Goal: Task Accomplishment & Management: Manage account settings

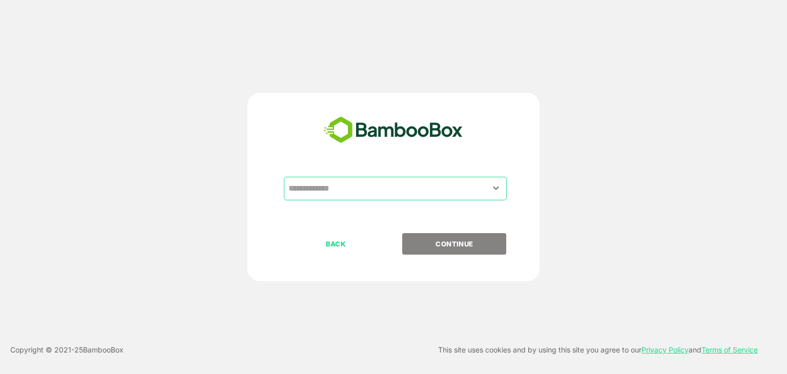
click at [319, 199] on div "​" at bounding box center [395, 189] width 223 height 24
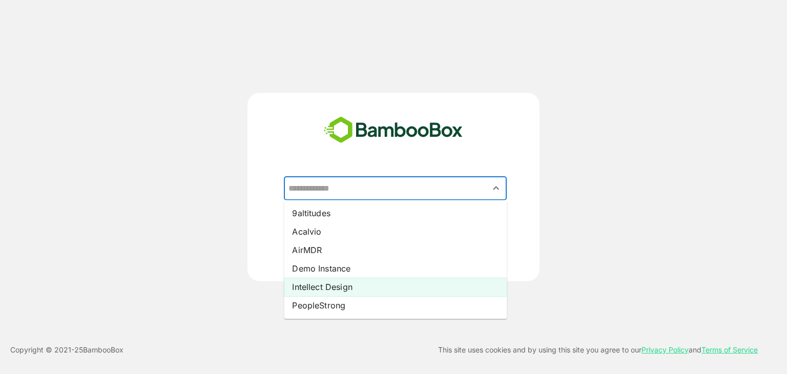
click at [321, 280] on li "Intellect Design" at bounding box center [395, 287] width 223 height 18
type input "**********"
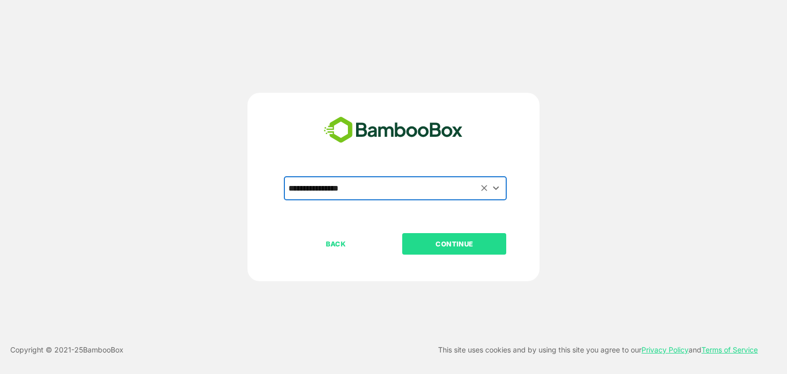
click at [465, 242] on p "CONTINUE" at bounding box center [454, 243] width 102 height 11
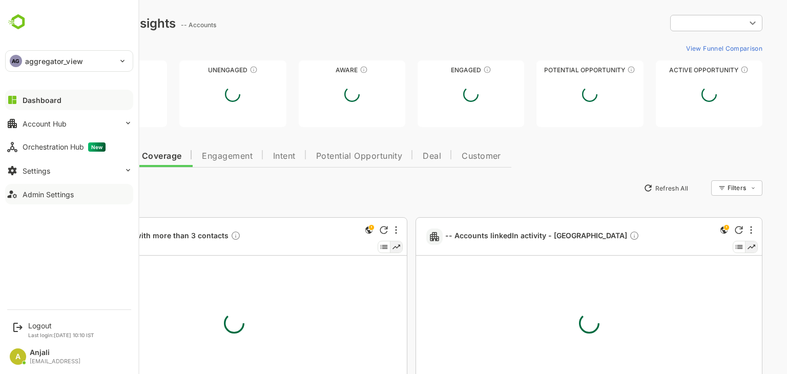
type input "**********"
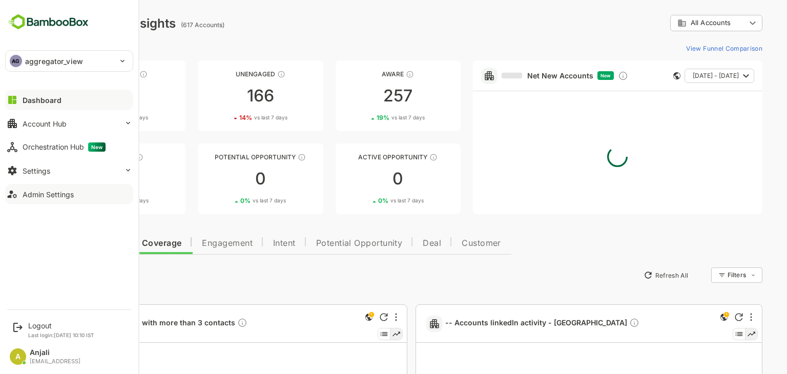
click at [59, 192] on div "Admin Settings" at bounding box center [48, 194] width 51 height 9
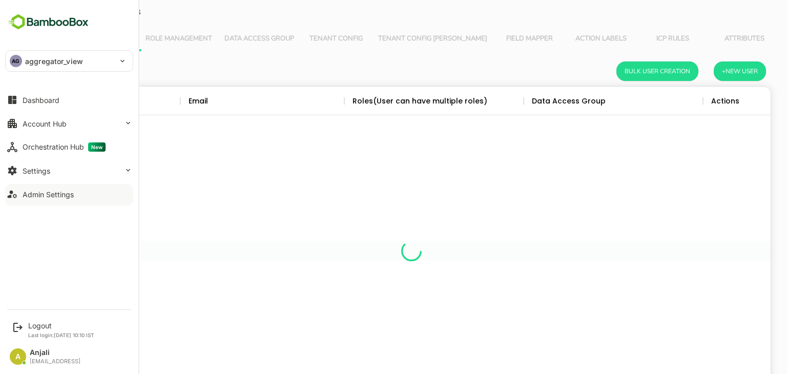
scroll to position [292, 703]
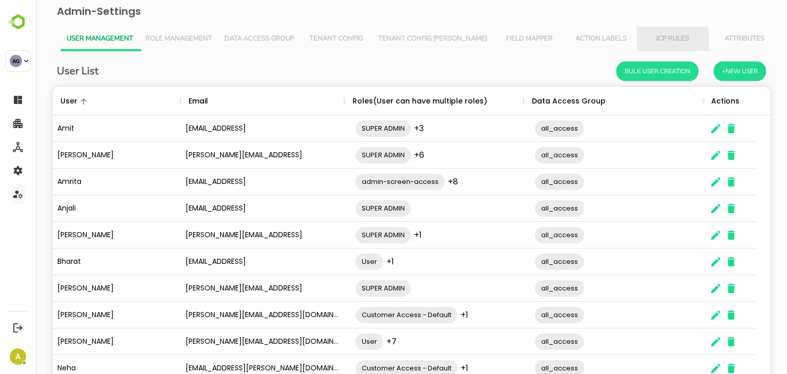
click at [643, 44] on button "ICP Rules" at bounding box center [673, 39] width 72 height 25
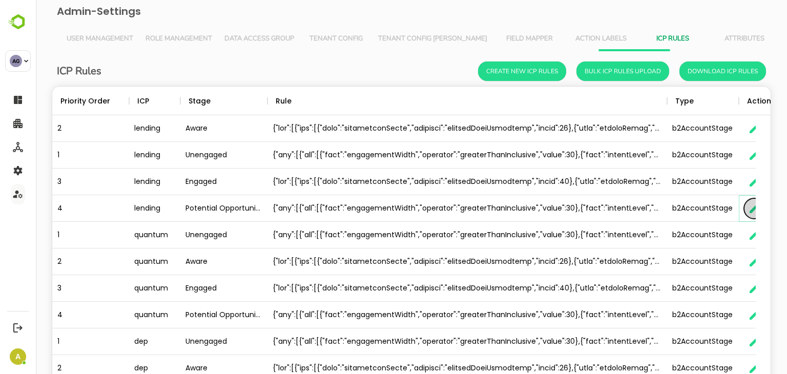
click at [752, 209] on icon "button" at bounding box center [753, 208] width 9 height 9
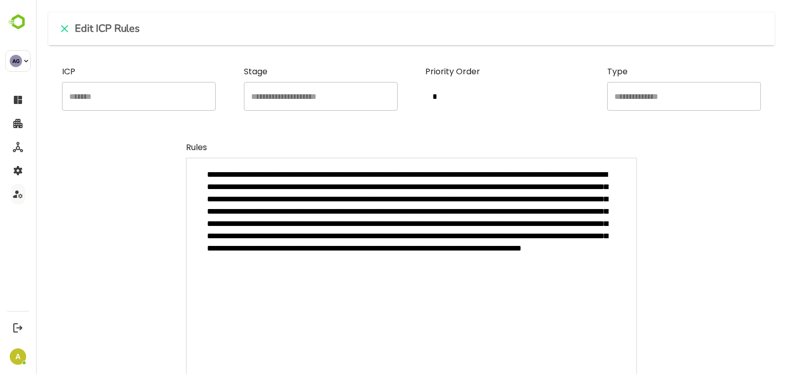
click at [353, 221] on textarea "**********" at bounding box center [411, 283] width 451 height 250
click at [65, 27] on icon "close" at bounding box center [64, 29] width 12 height 12
type textarea "*"
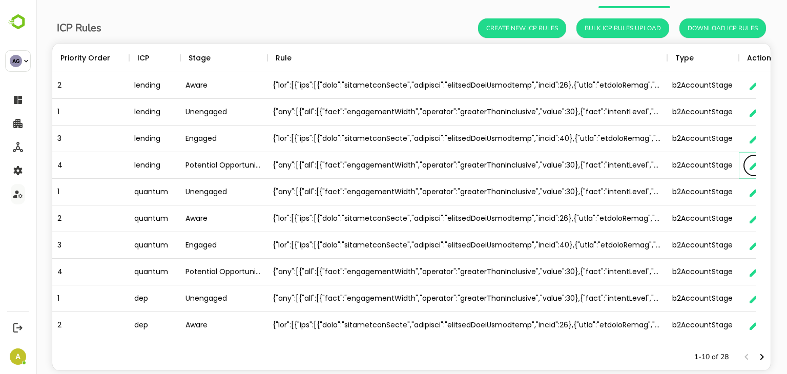
scroll to position [66, 0]
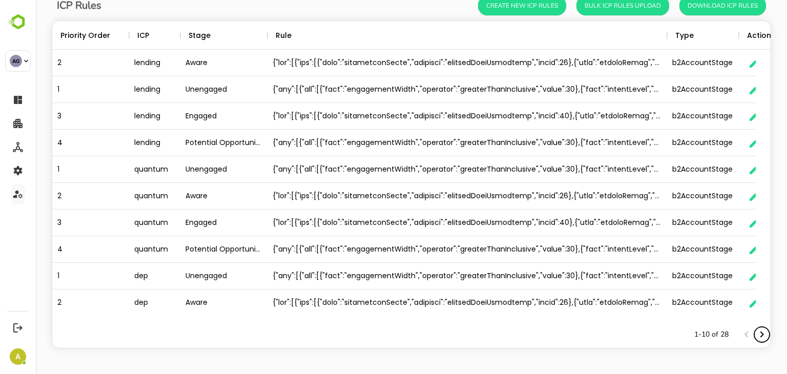
click at [758, 332] on icon "Next page" at bounding box center [762, 334] width 12 height 12
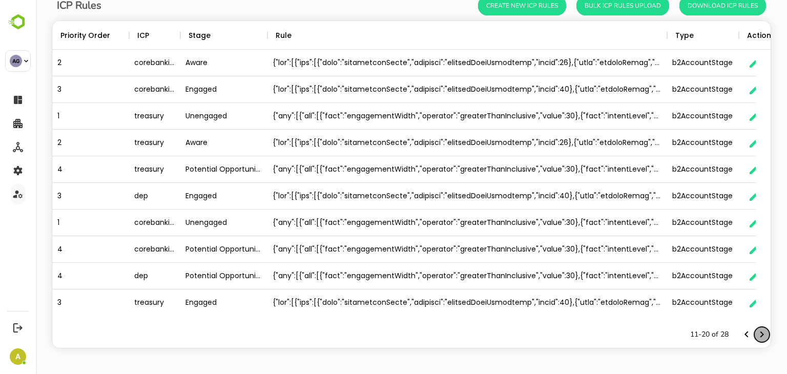
click at [756, 334] on icon "Next page" at bounding box center [762, 334] width 12 height 12
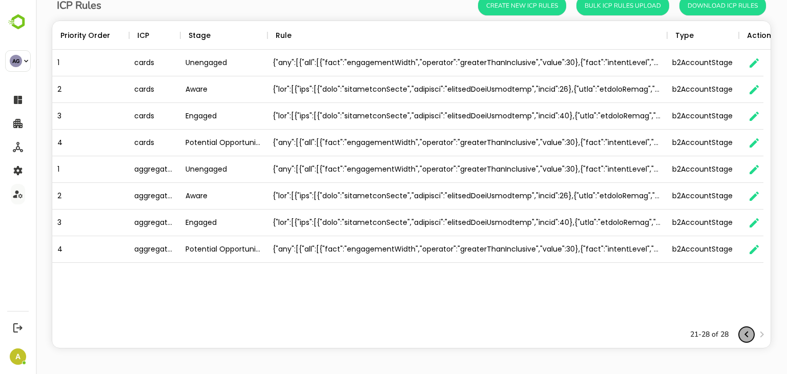
click at [740, 331] on icon "Previous page" at bounding box center [746, 334] width 12 height 12
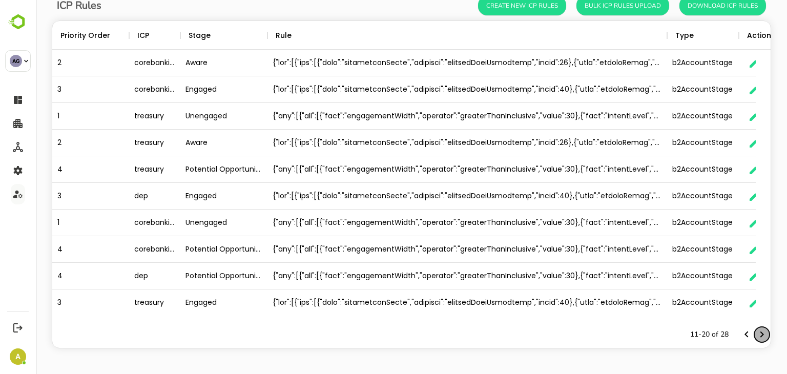
click at [756, 333] on icon "Next page" at bounding box center [762, 334] width 12 height 12
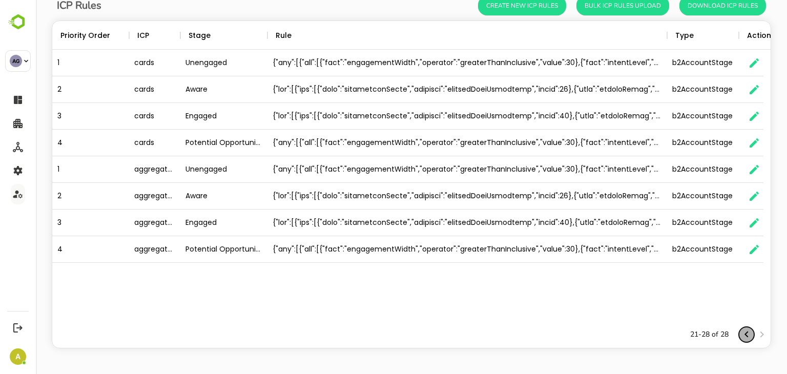
click at [740, 333] on icon "Previous page" at bounding box center [746, 334] width 12 height 12
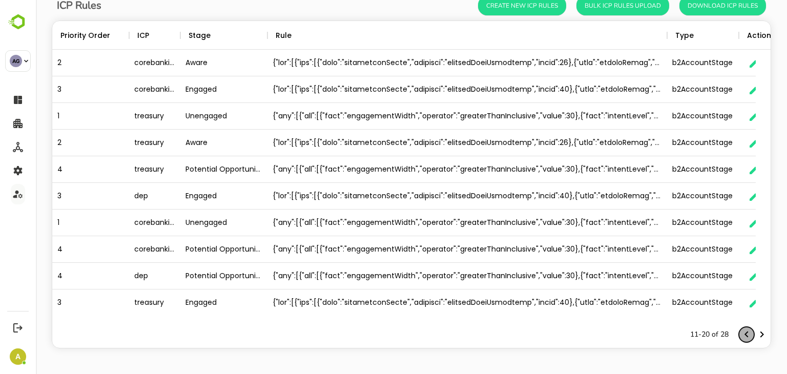
click at [740, 333] on icon "Previous page" at bounding box center [746, 334] width 12 height 12
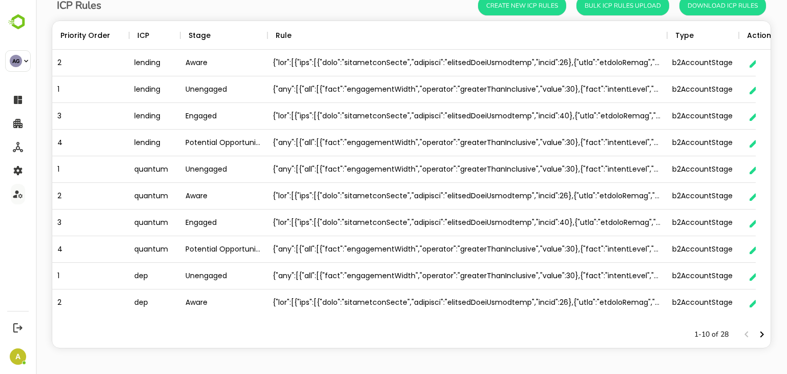
scroll to position [0, 0]
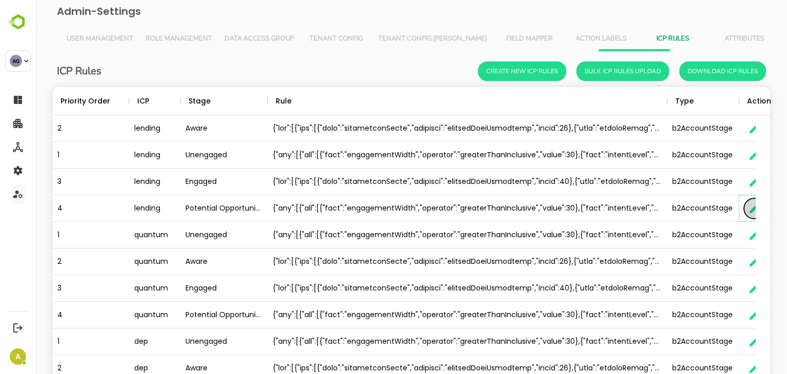
click at [747, 207] on button "button" at bounding box center [754, 208] width 20 height 20
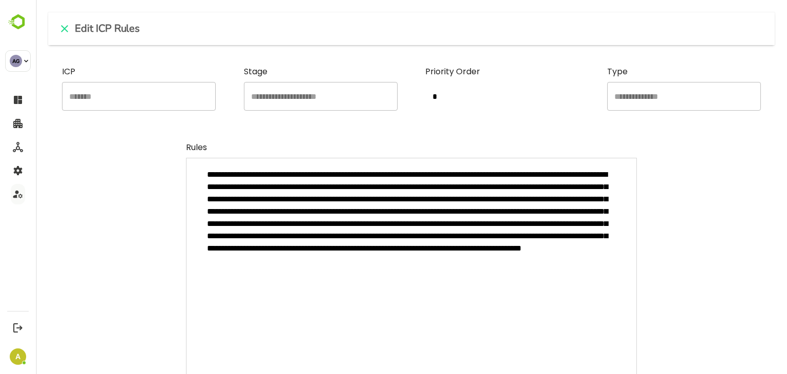
click at [353, 282] on textarea "**********" at bounding box center [411, 283] width 451 height 250
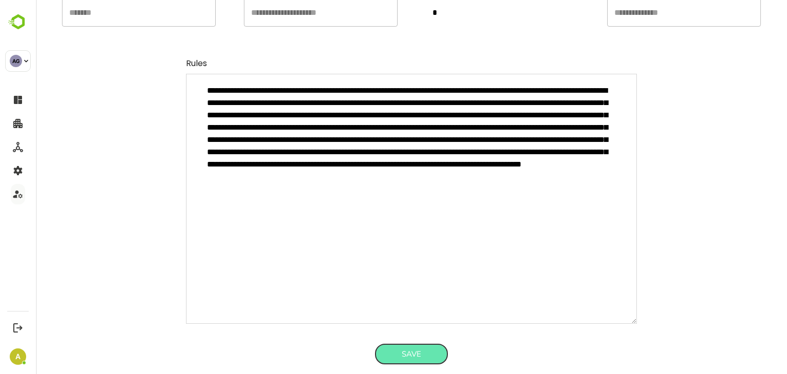
click at [397, 358] on button "Save" at bounding box center [411, 353] width 72 height 19
type textarea "*"
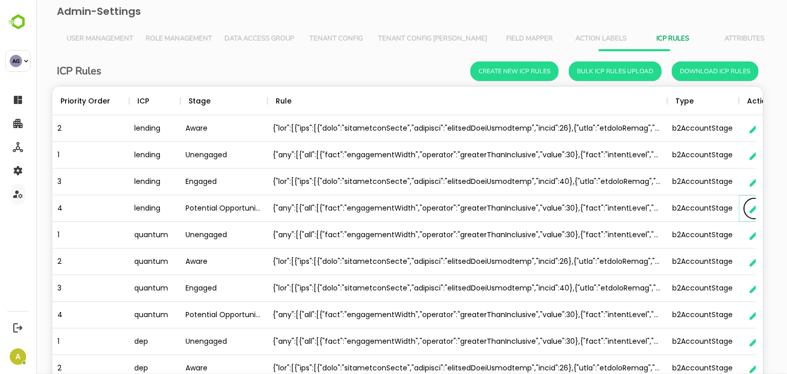
scroll to position [8, 8]
